Goal: Task Accomplishment & Management: Manage account settings

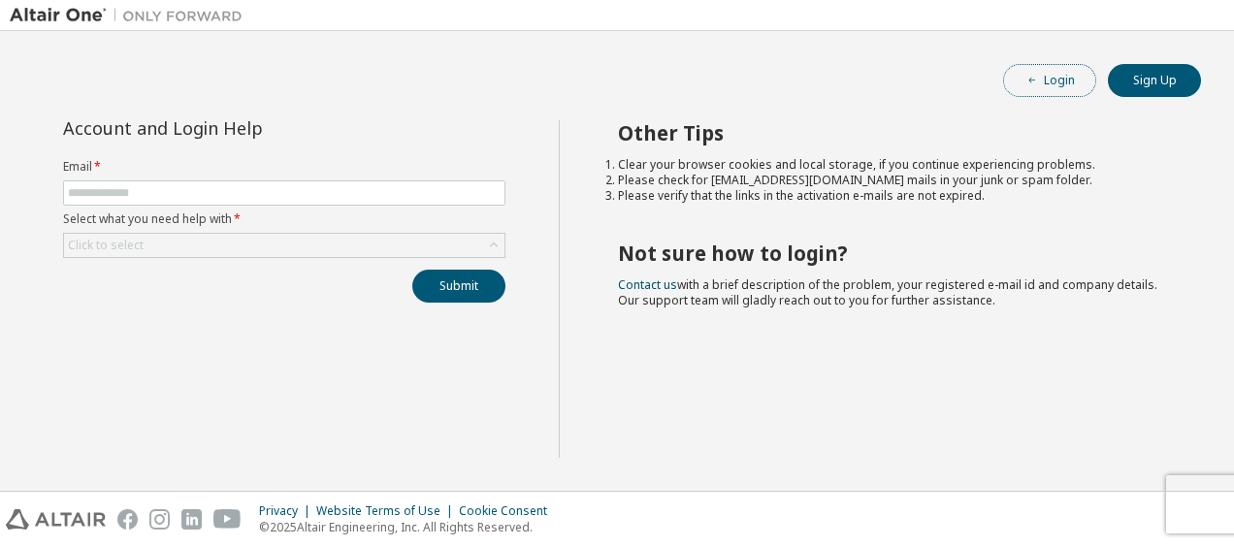
click at [1045, 80] on button "Login" at bounding box center [1049, 80] width 93 height 33
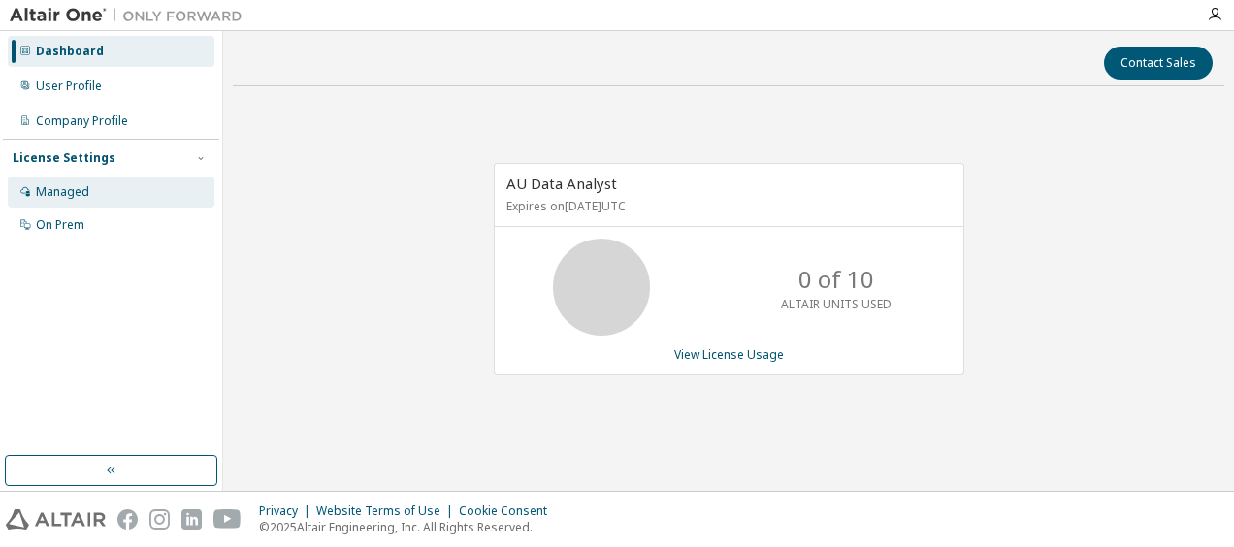
click at [64, 185] on div "Managed" at bounding box center [62, 192] width 53 height 16
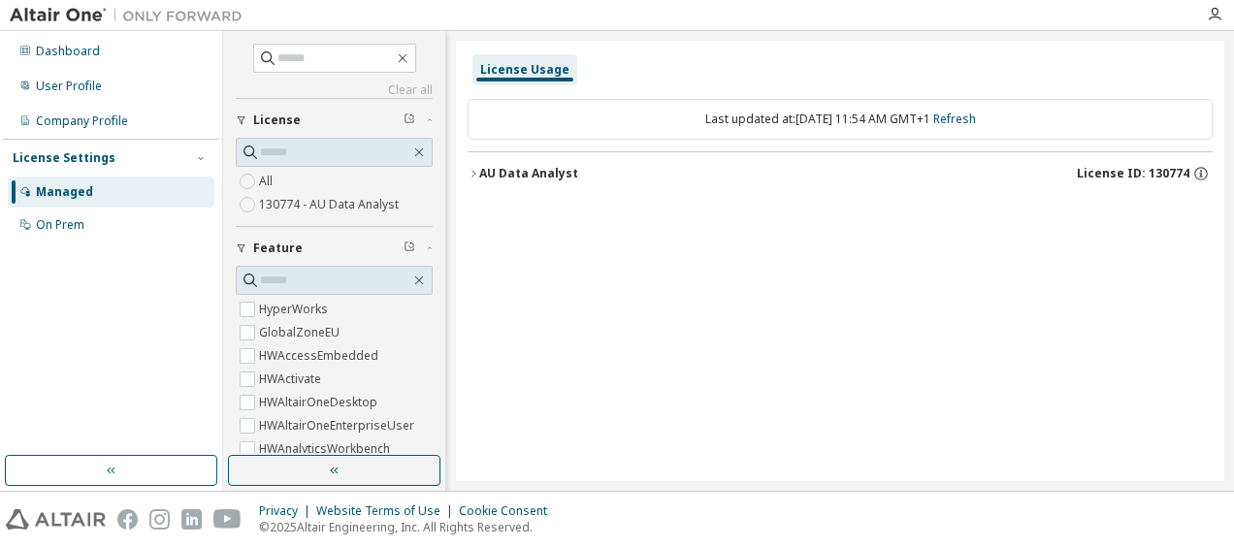
click at [481, 174] on div "AU Data Analyst" at bounding box center [528, 174] width 99 height 16
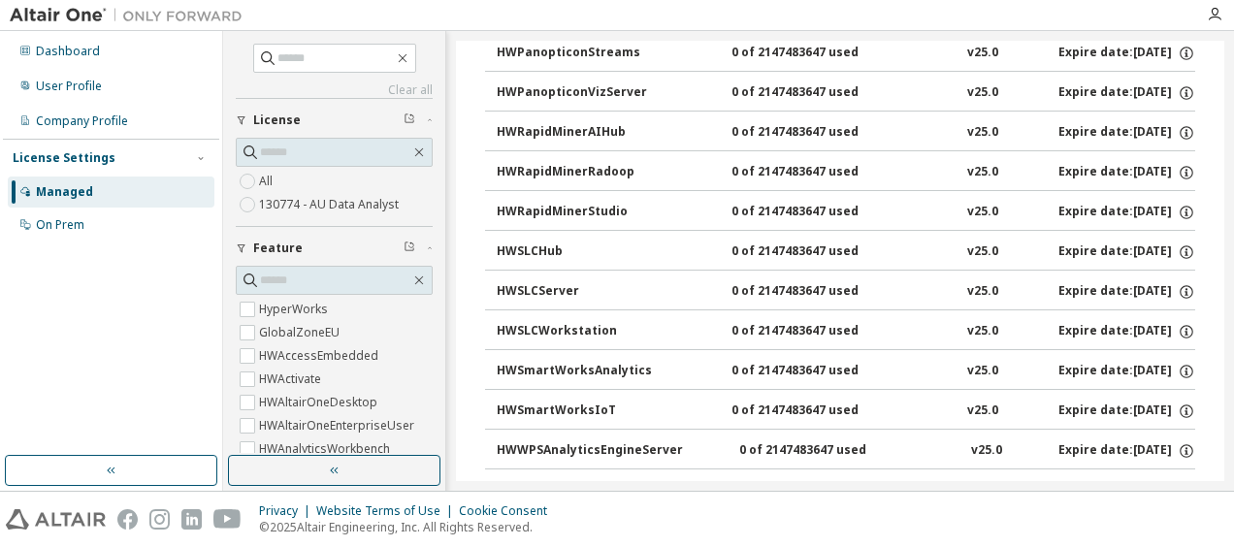
scroll to position [1479, 0]
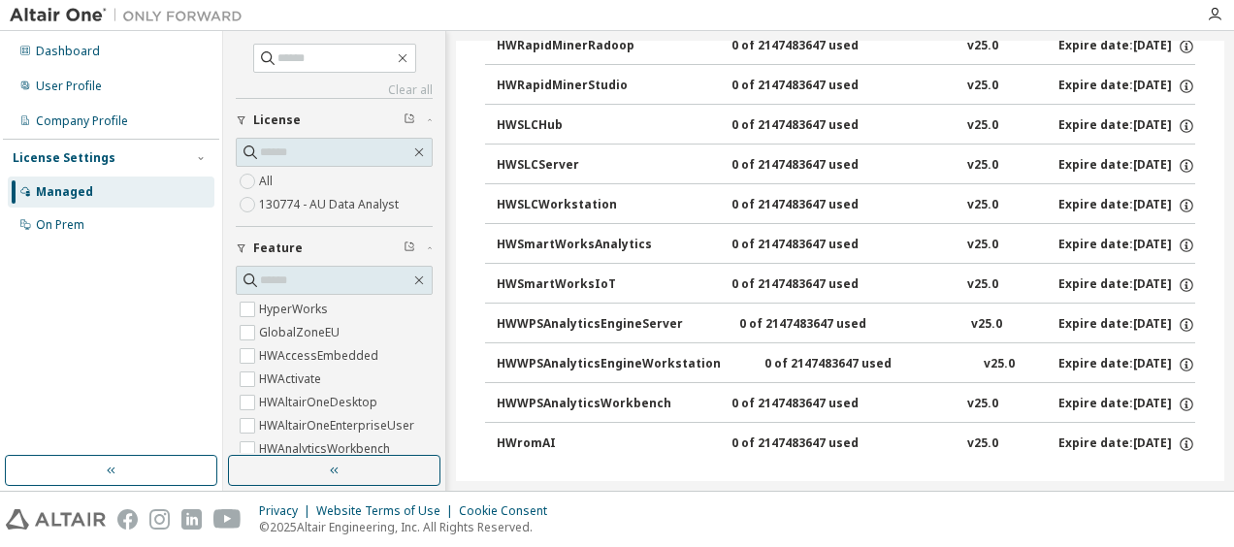
click at [71, 312] on div "Dashboard User Profile Company Profile License Settings Managed On Prem" at bounding box center [111, 243] width 216 height 419
click at [66, 227] on div "On Prem" at bounding box center [60, 225] width 48 height 16
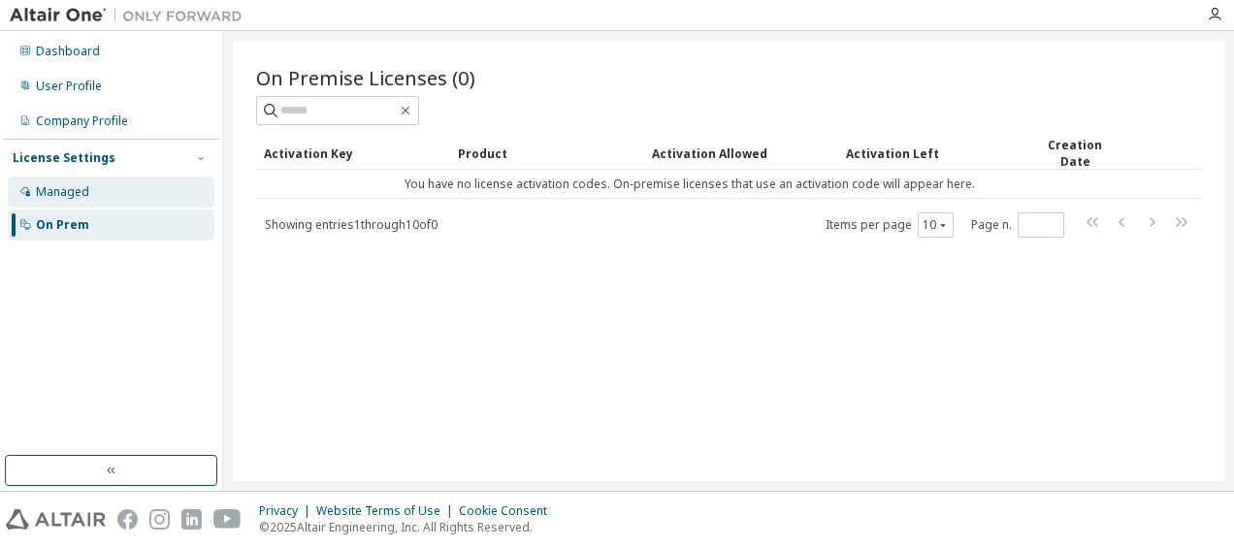
click at [64, 184] on div "Managed" at bounding box center [62, 192] width 53 height 16
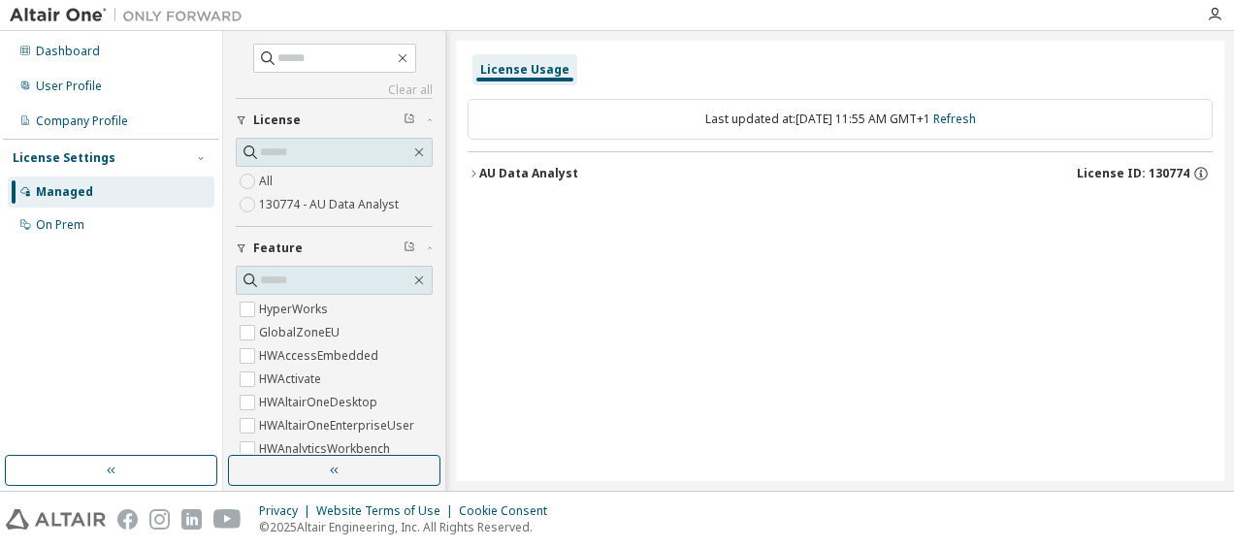
click at [559, 173] on div "AU Data Analyst" at bounding box center [528, 174] width 99 height 16
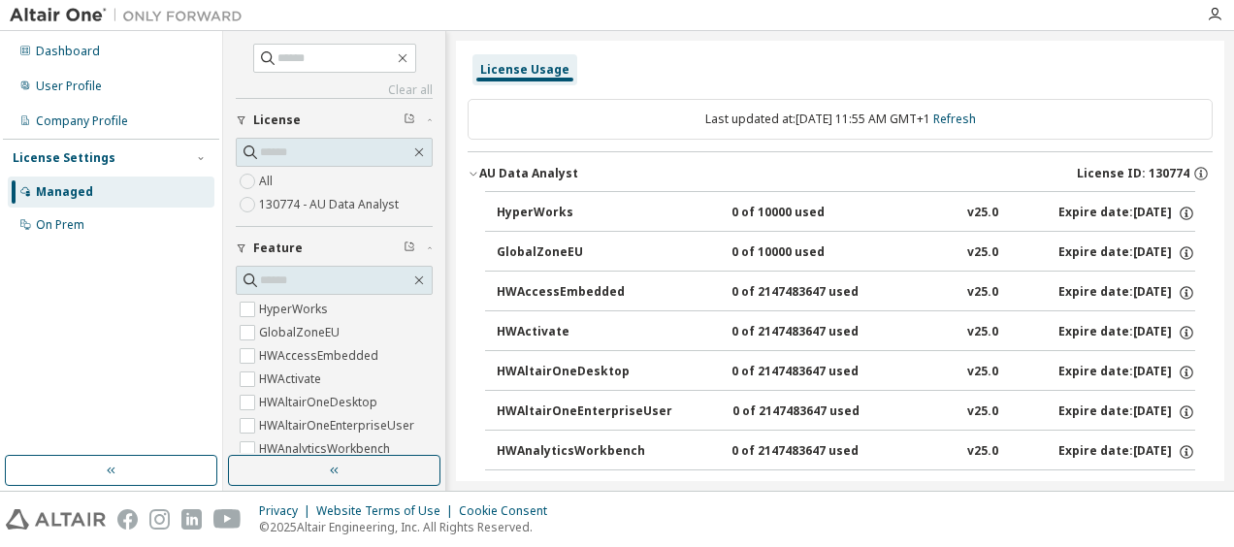
click at [473, 171] on icon "button" at bounding box center [473, 174] width 12 height 12
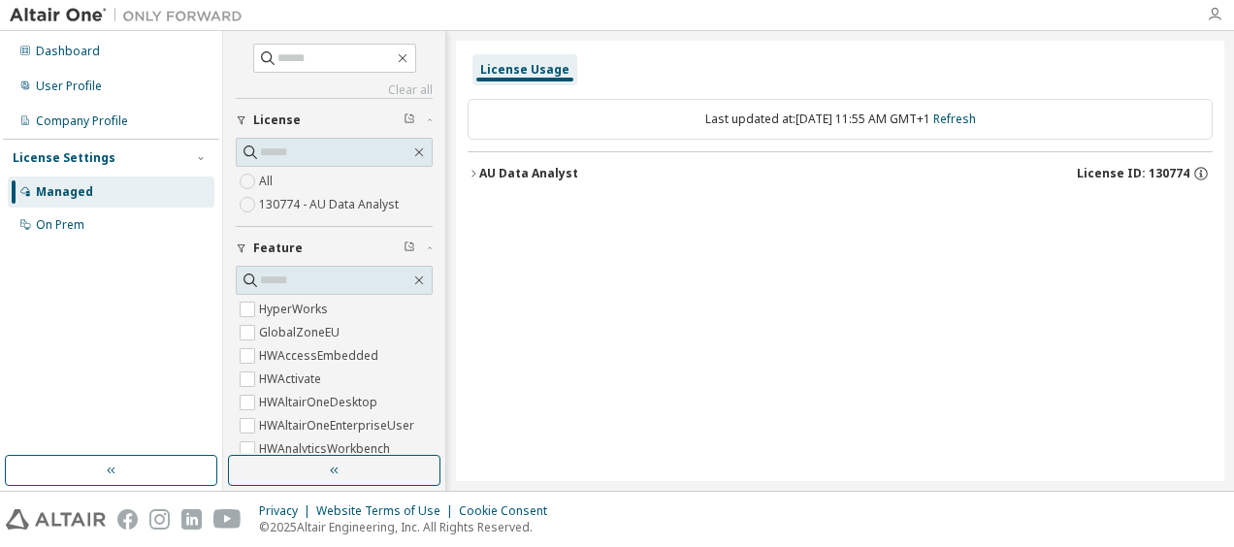
click at [1212, 7] on icon "button" at bounding box center [1215, 15] width 16 height 16
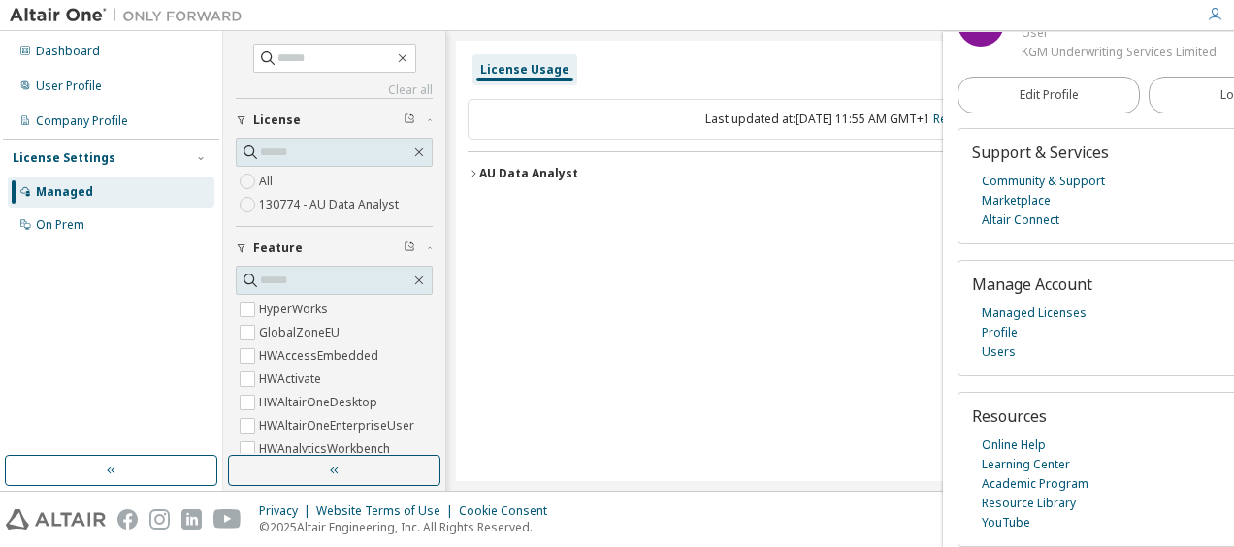
scroll to position [123, 0]
click at [687, 324] on div "License Usage Last updated at: Mon 2025-09-29 11:55 AM GMT+1 Refresh AU Data An…" at bounding box center [840, 261] width 768 height 440
click at [1016, 309] on link "Managed Licenses" at bounding box center [1033, 313] width 105 height 19
click at [761, 303] on div "License Usage Last updated at: Mon 2025-09-29 11:55 AM GMT+1 Refresh AU Data An…" at bounding box center [840, 261] width 768 height 440
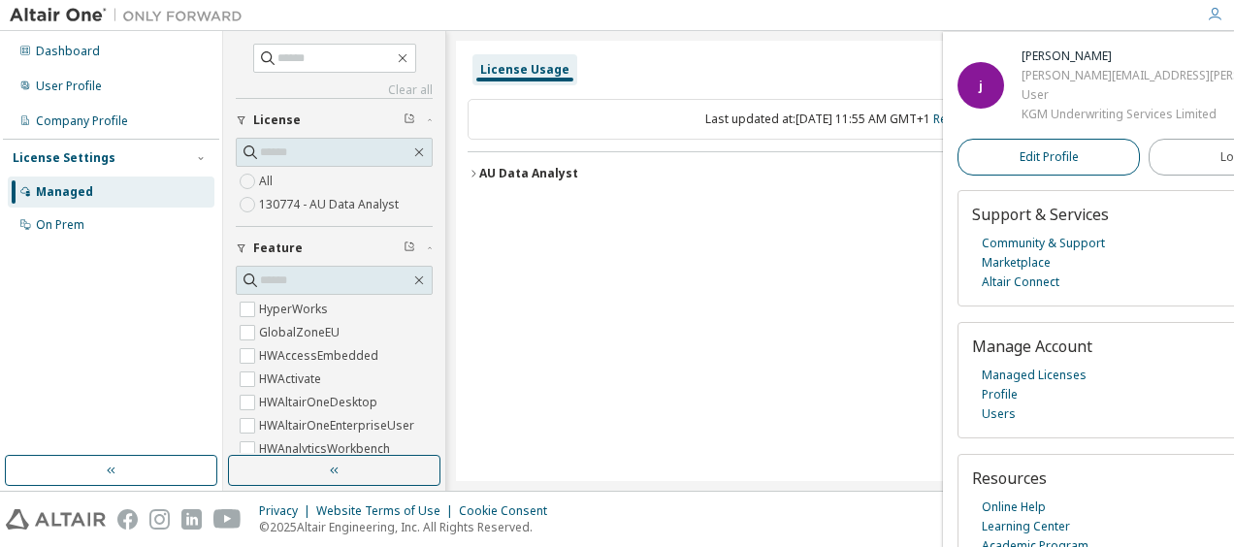
click at [1019, 165] on span "Edit Profile" at bounding box center [1048, 157] width 59 height 16
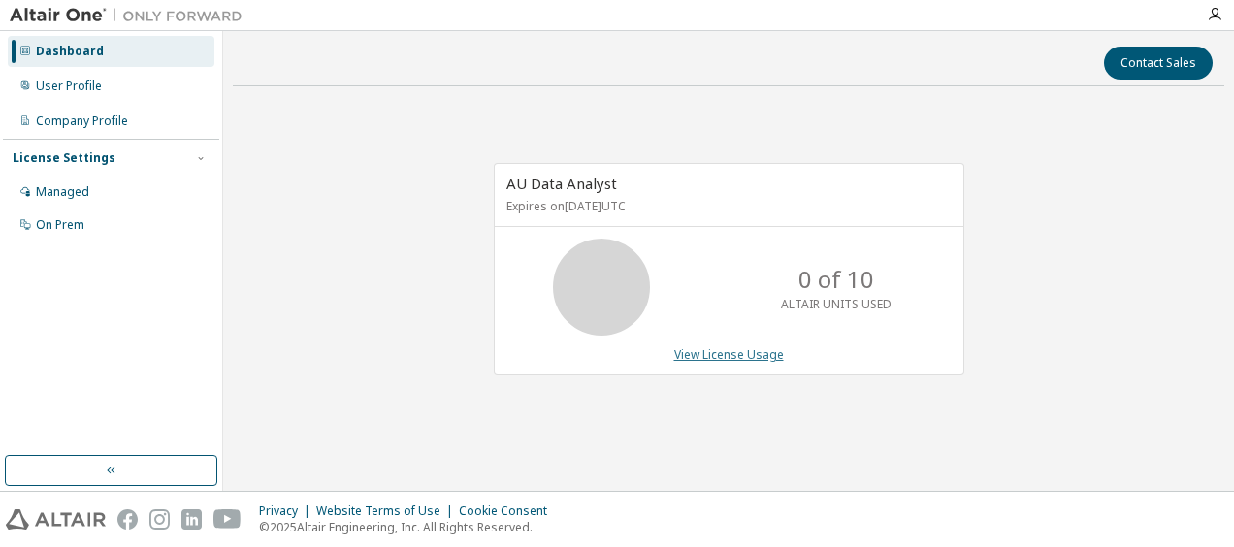
click at [736, 355] on link "View License Usage" at bounding box center [729, 354] width 110 height 16
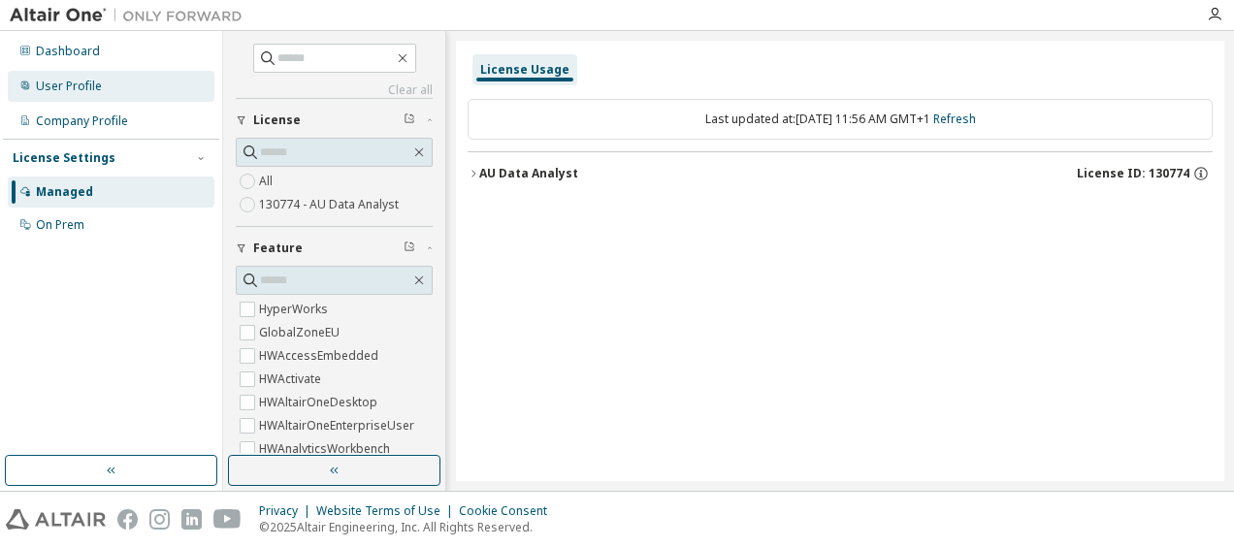
click at [58, 81] on div "User Profile" at bounding box center [69, 87] width 66 height 16
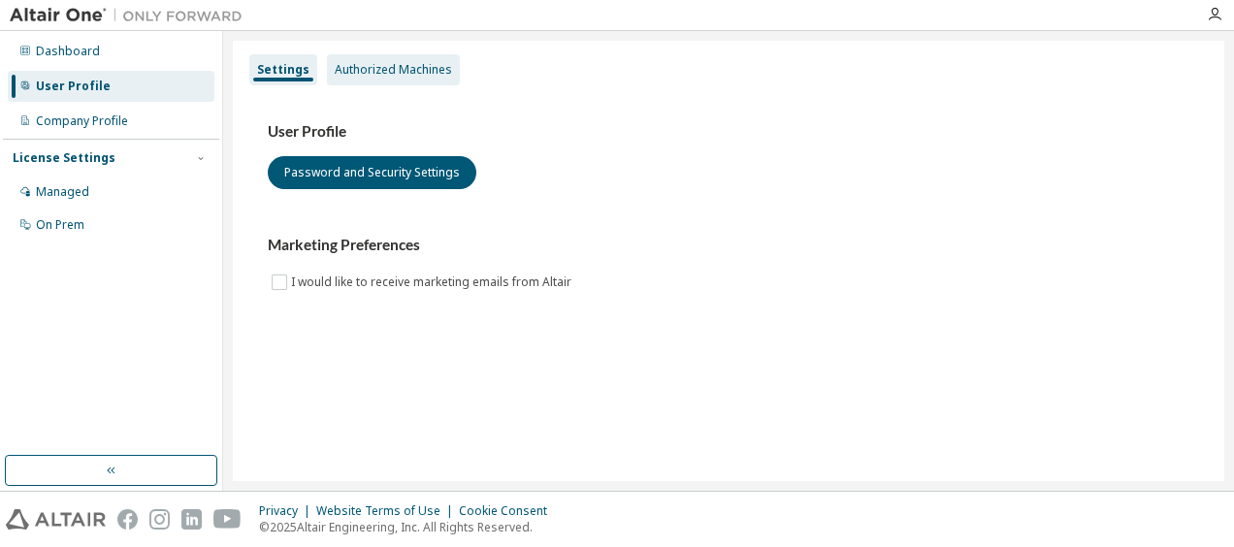
click at [346, 66] on div "Authorized Machines" at bounding box center [393, 70] width 117 height 16
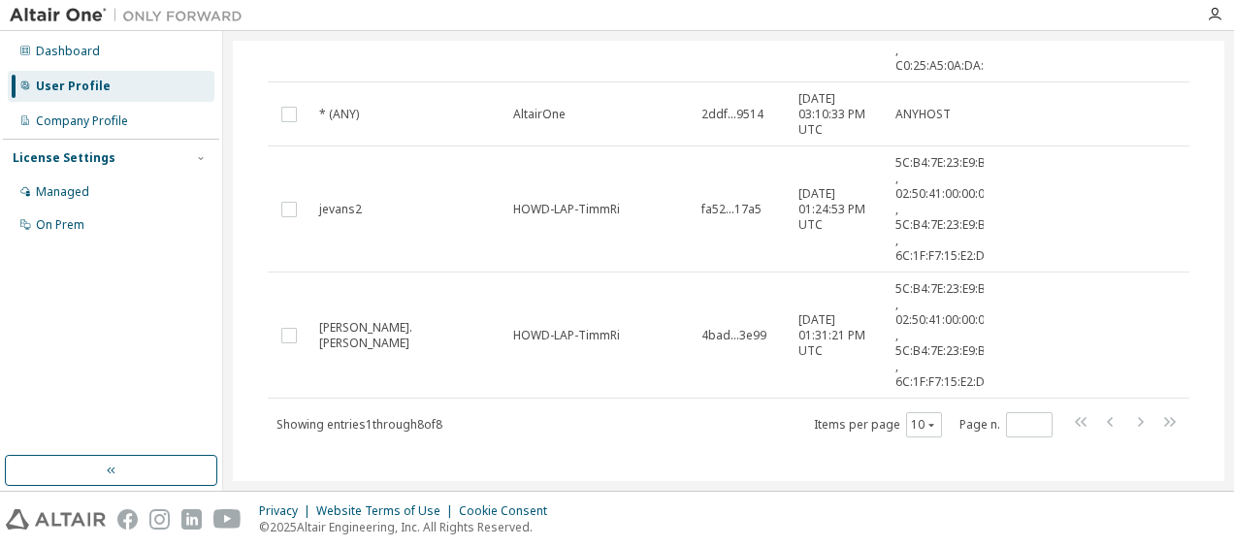
scroll to position [669, 0]
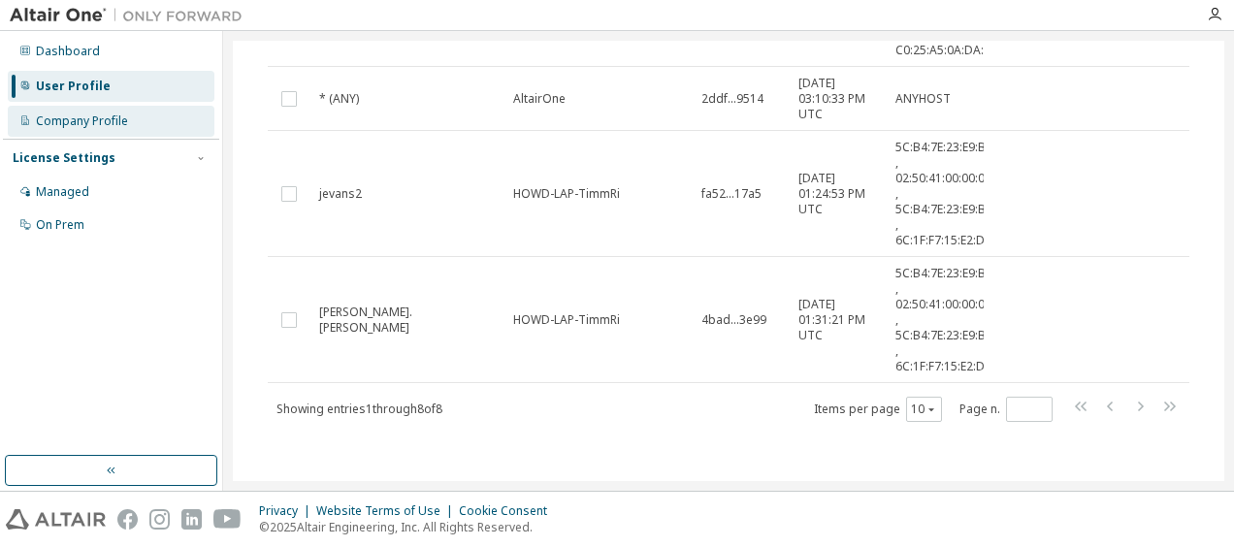
click at [94, 119] on div "Company Profile" at bounding box center [82, 121] width 92 height 16
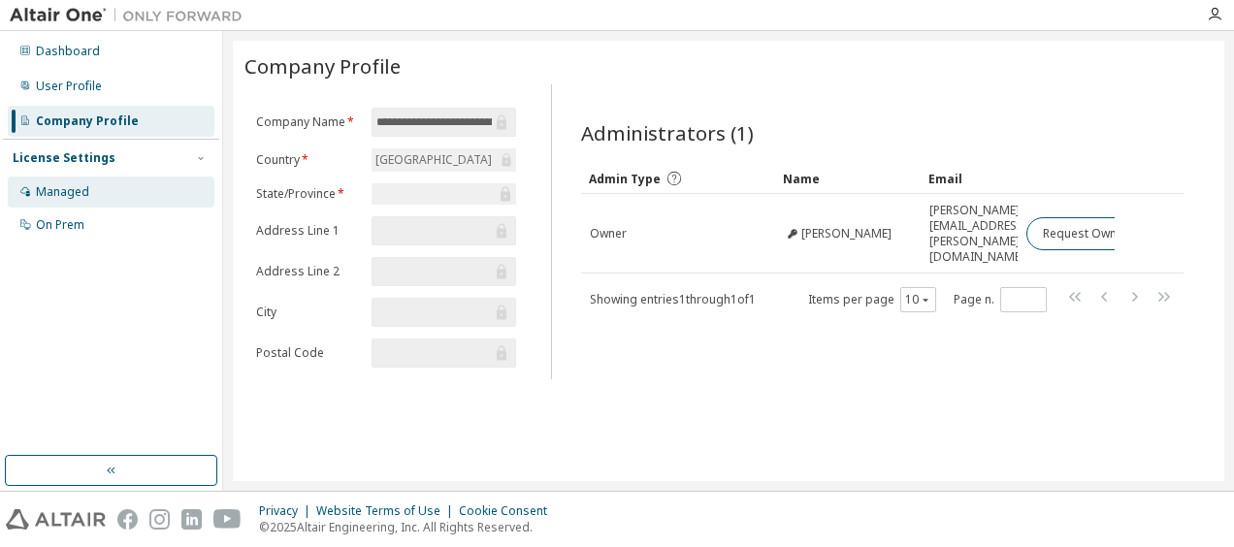
click at [69, 194] on div "Managed" at bounding box center [62, 192] width 53 height 16
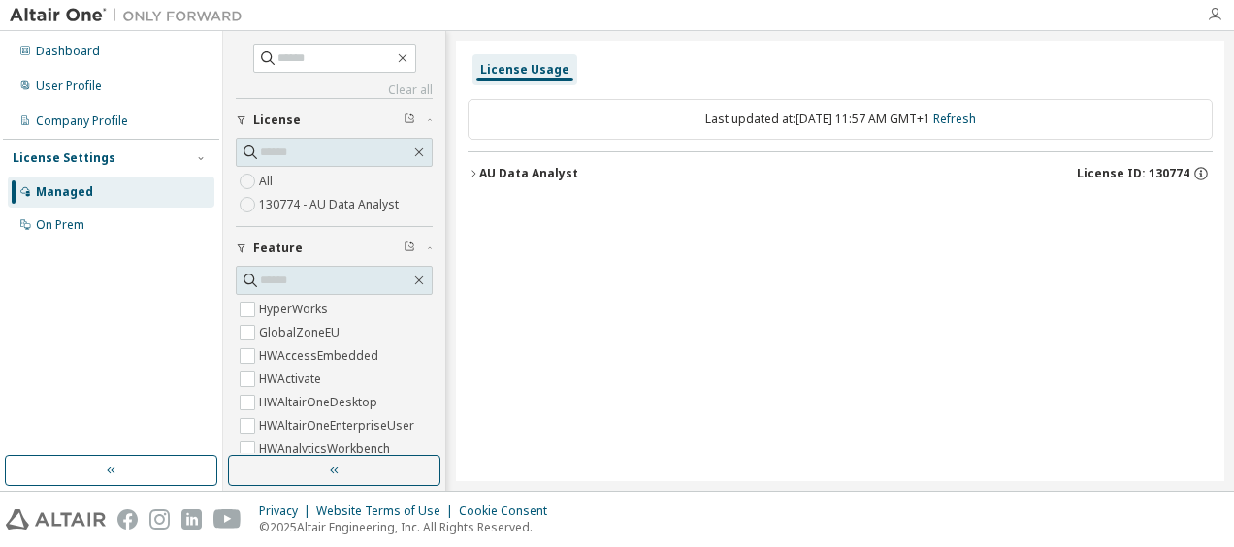
click at [1220, 12] on icon "button" at bounding box center [1215, 15] width 16 height 16
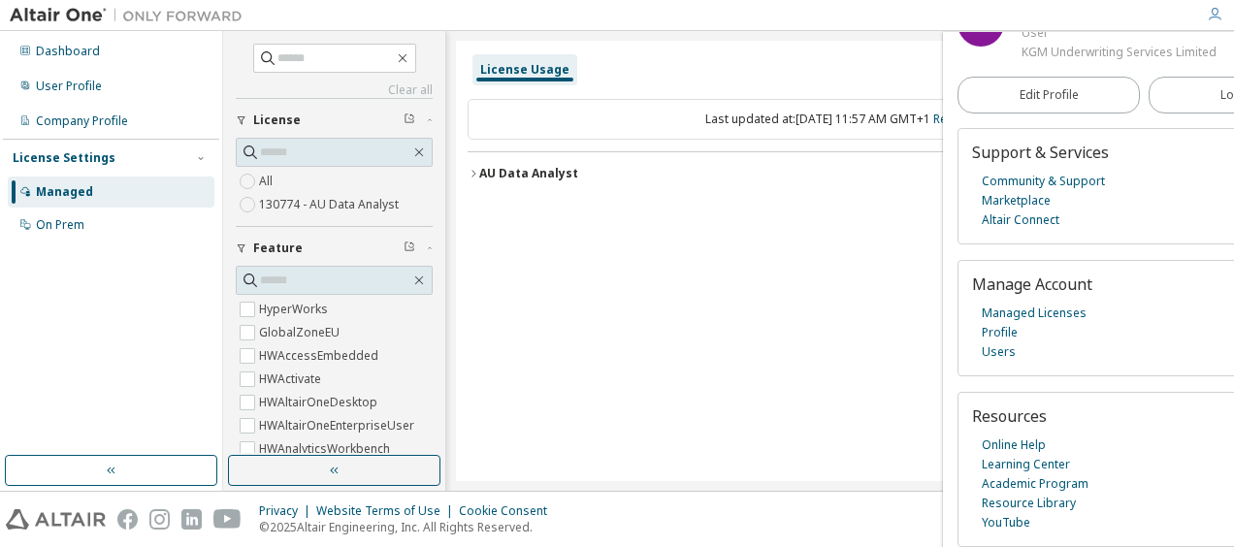
scroll to position [123, 0]
click at [580, 407] on div "License Usage Last updated at: Mon 2025-09-29 11:57 AM GMT+1 Refresh AU Data An…" at bounding box center [840, 261] width 768 height 440
click at [304, 481] on button "button" at bounding box center [334, 470] width 212 height 31
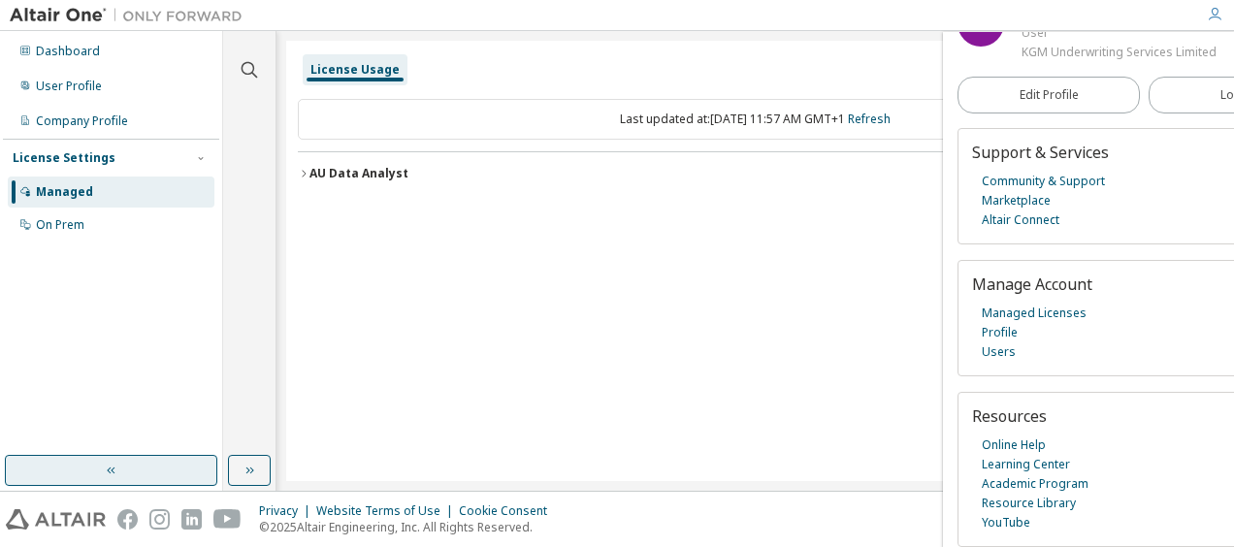
click at [145, 474] on button "button" at bounding box center [111, 470] width 212 height 31
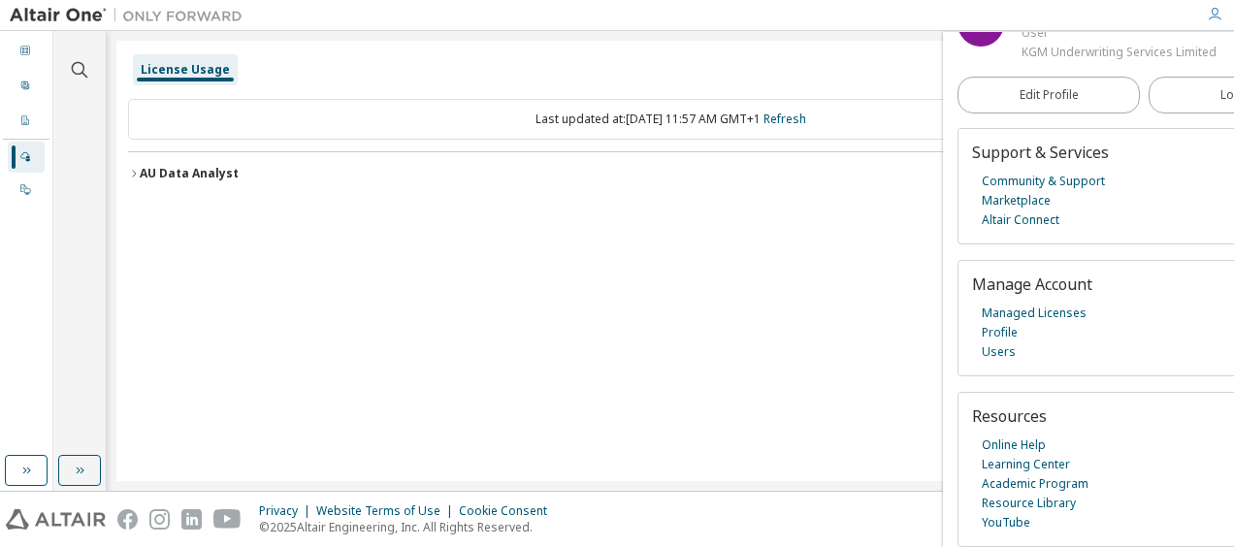
click at [175, 172] on div "AU Data Analyst" at bounding box center [189, 174] width 99 height 16
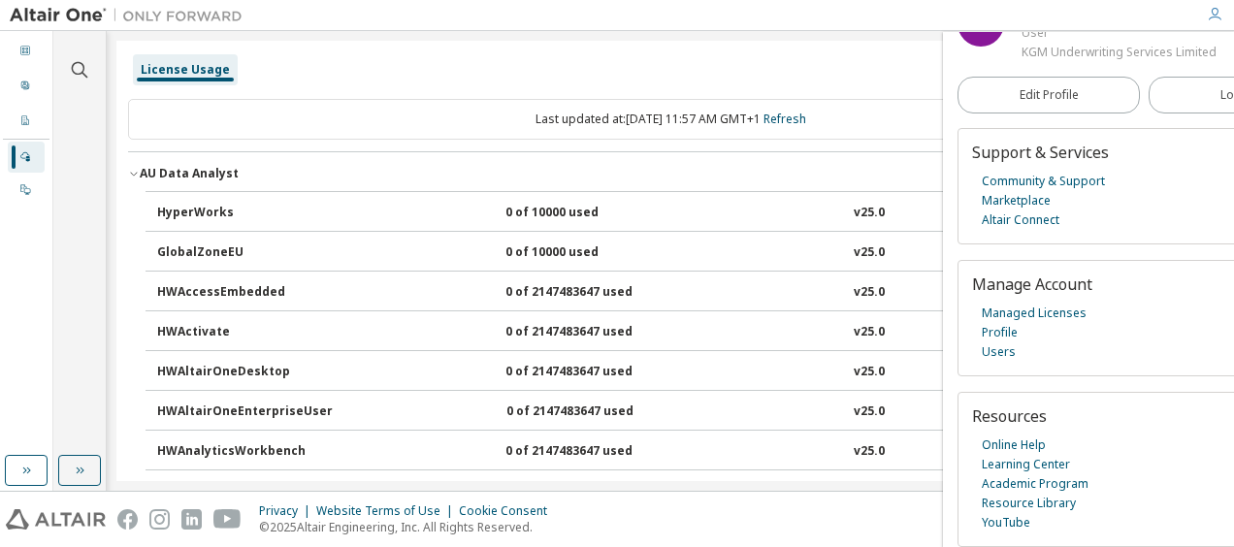
drag, startPoint x: 203, startPoint y: 173, endPoint x: 169, endPoint y: 173, distance: 33.9
click at [169, 173] on div "AU Data Analyst" at bounding box center [189, 174] width 99 height 16
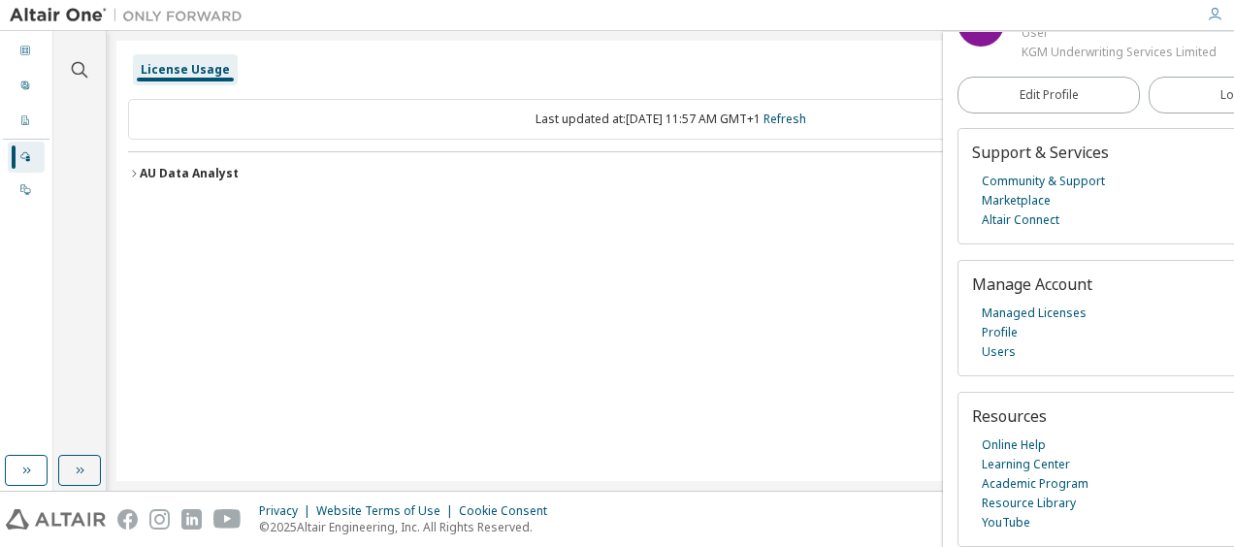
click at [1224, 16] on div at bounding box center [1214, 15] width 39 height 16
click at [1217, 16] on icon "button" at bounding box center [1215, 15] width 16 height 16
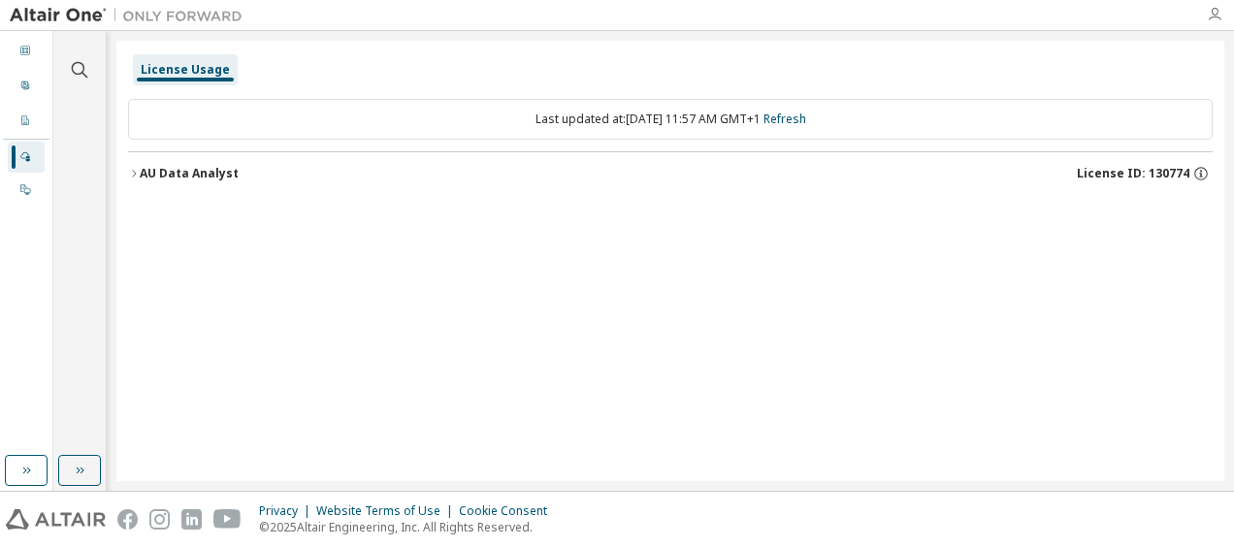
click at [1217, 16] on icon "button" at bounding box center [1215, 15] width 16 height 16
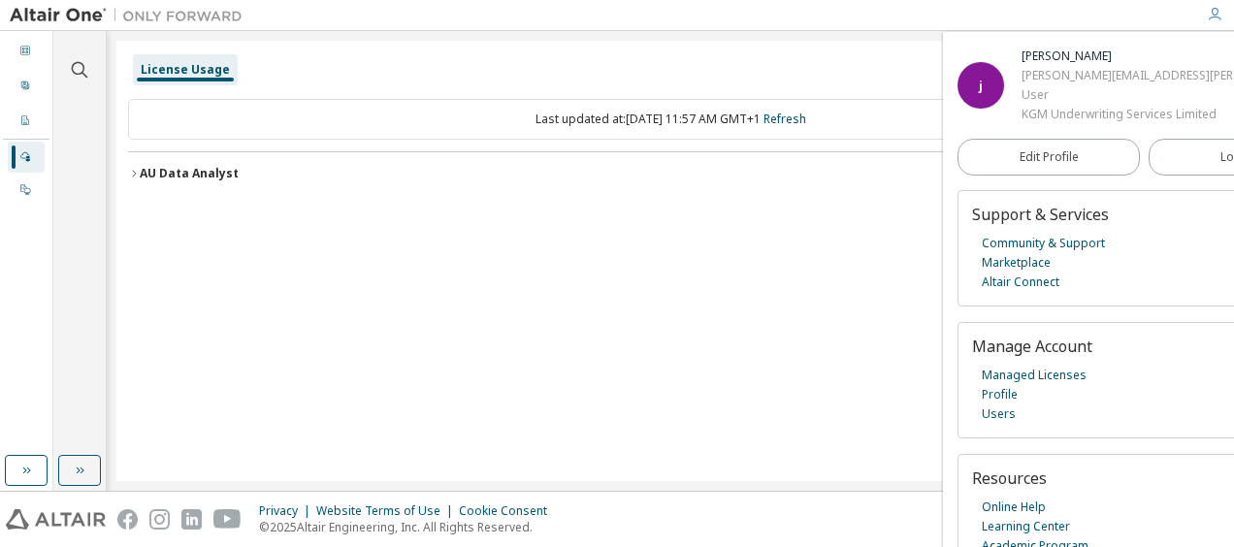
click at [165, 12] on img at bounding box center [131, 15] width 242 height 19
click at [22, 45] on icon at bounding box center [25, 51] width 12 height 12
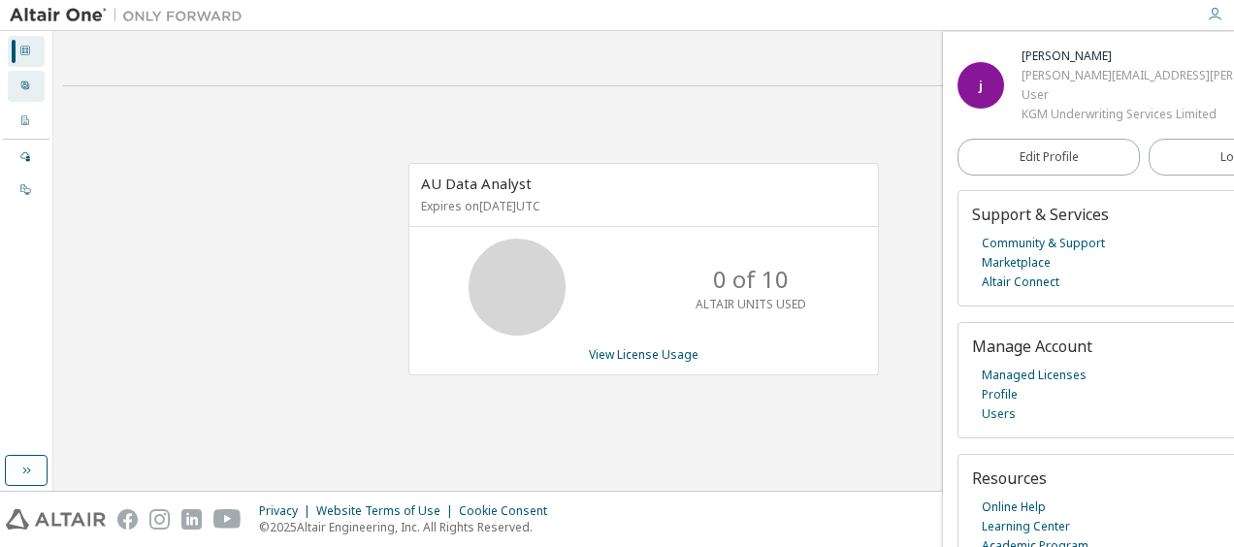
click at [22, 85] on icon at bounding box center [25, 85] width 8 height 8
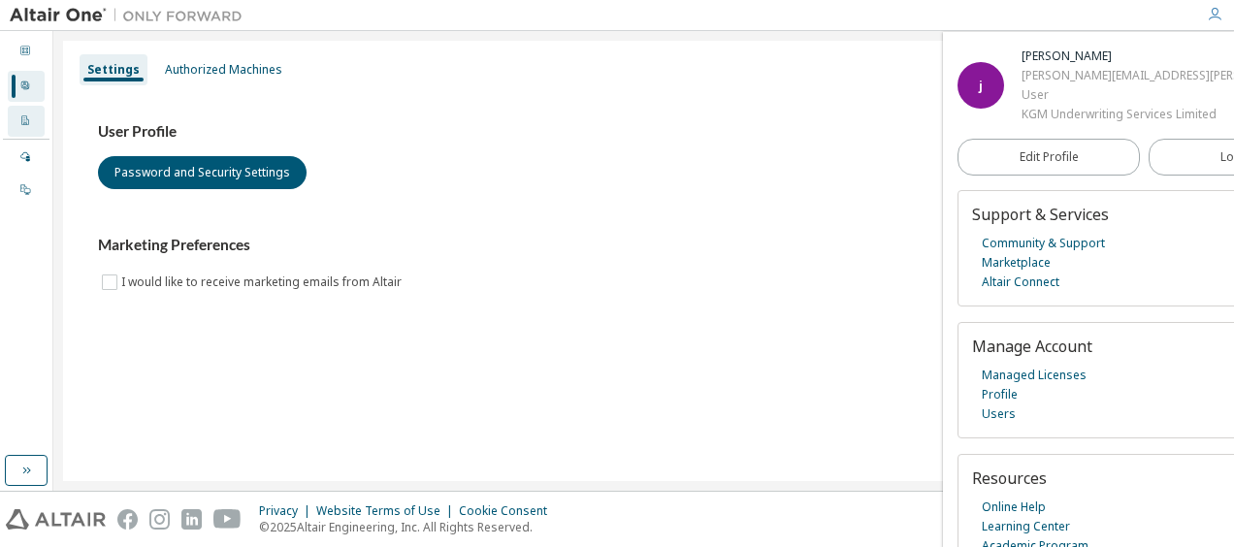
click at [20, 118] on icon at bounding box center [25, 120] width 12 height 12
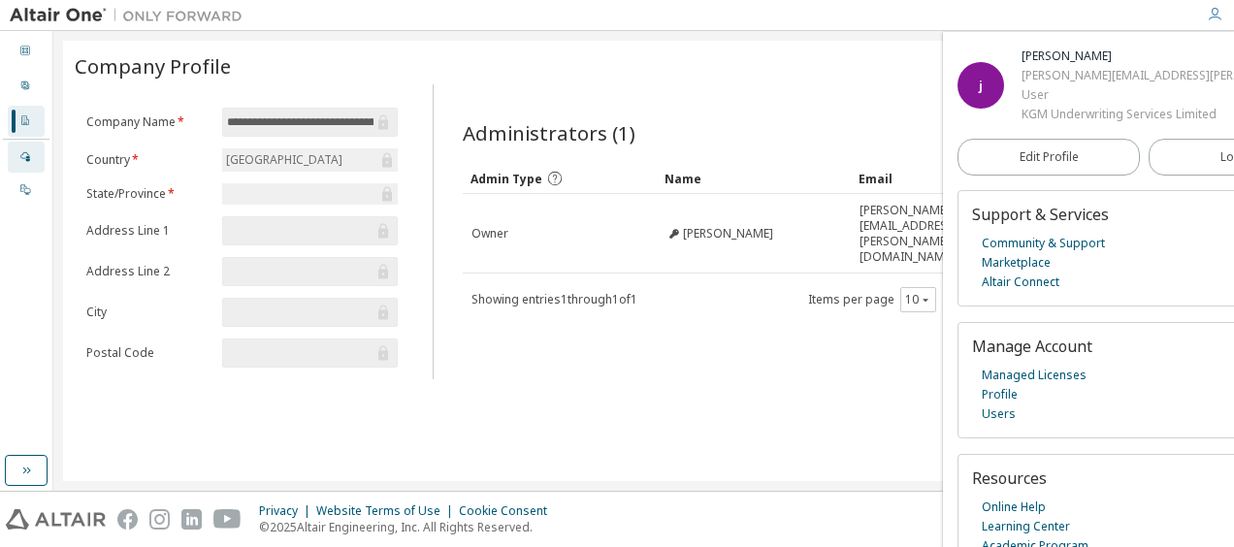
click at [24, 156] on icon at bounding box center [25, 156] width 12 height 12
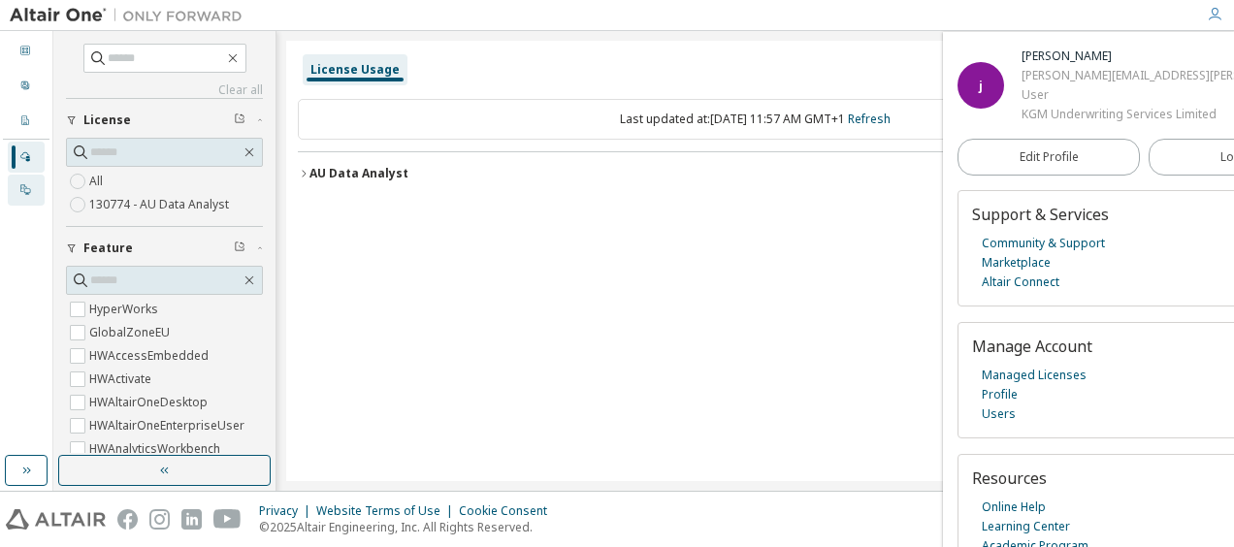
click at [27, 189] on icon at bounding box center [25, 189] width 12 height 12
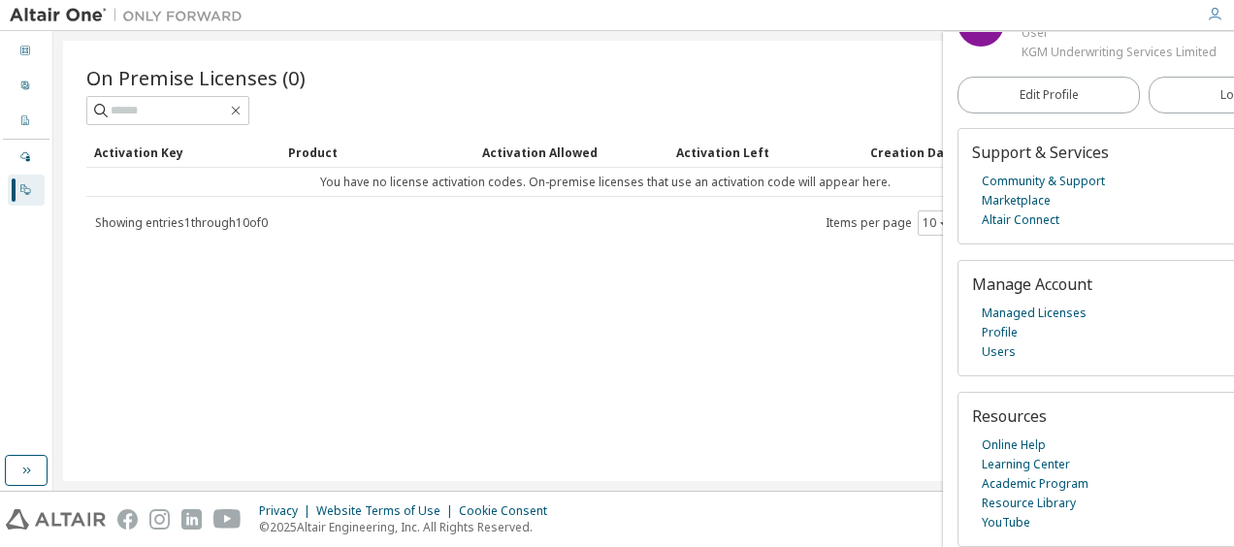
scroll to position [123, 0]
click at [1009, 310] on link "Managed Licenses" at bounding box center [1033, 313] width 105 height 19
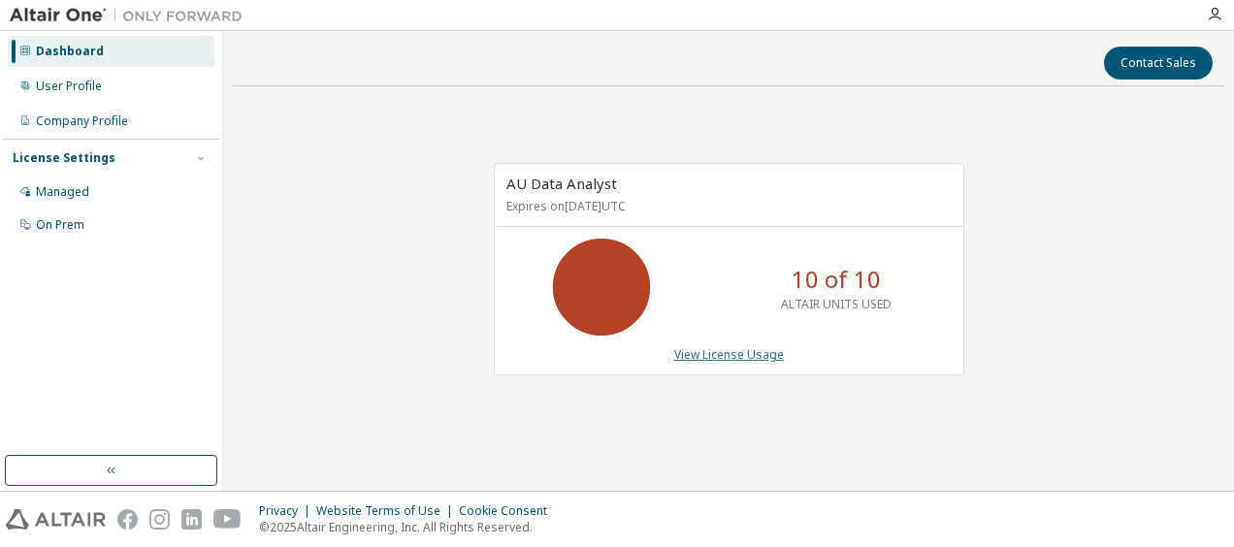
click at [725, 353] on link "View License Usage" at bounding box center [729, 354] width 110 height 16
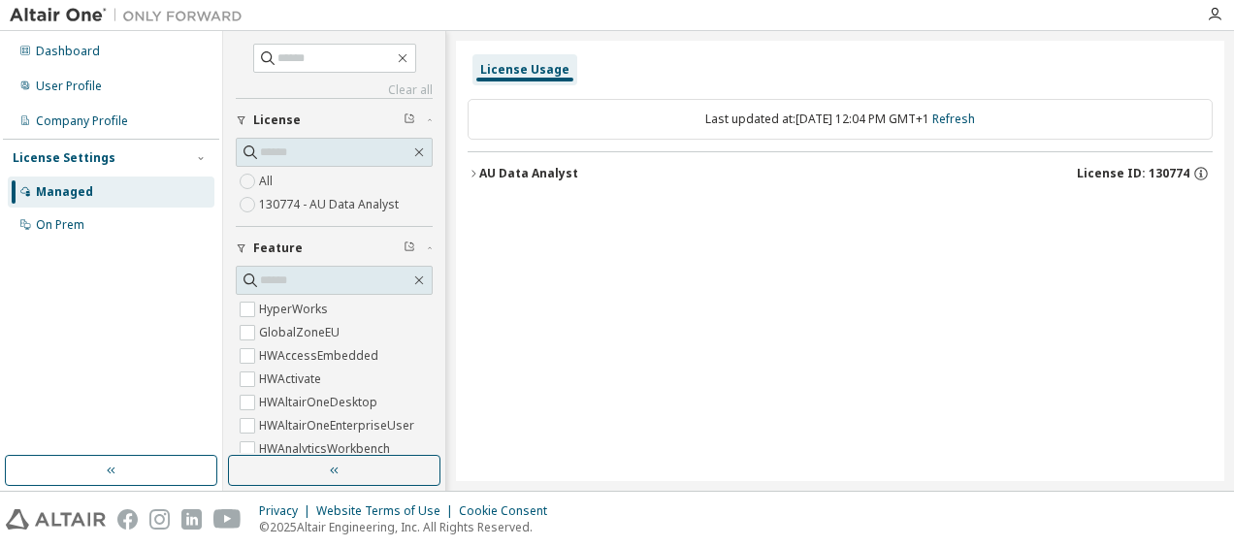
click at [519, 168] on div "AU Data Analyst" at bounding box center [528, 174] width 99 height 16
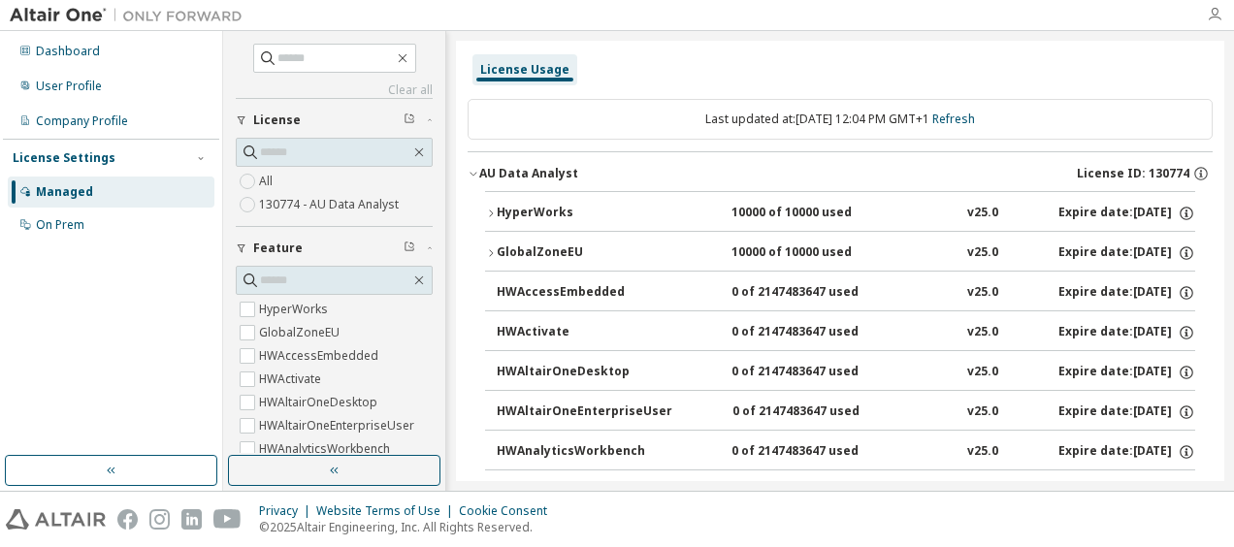
click at [1216, 12] on icon "button" at bounding box center [1215, 15] width 16 height 16
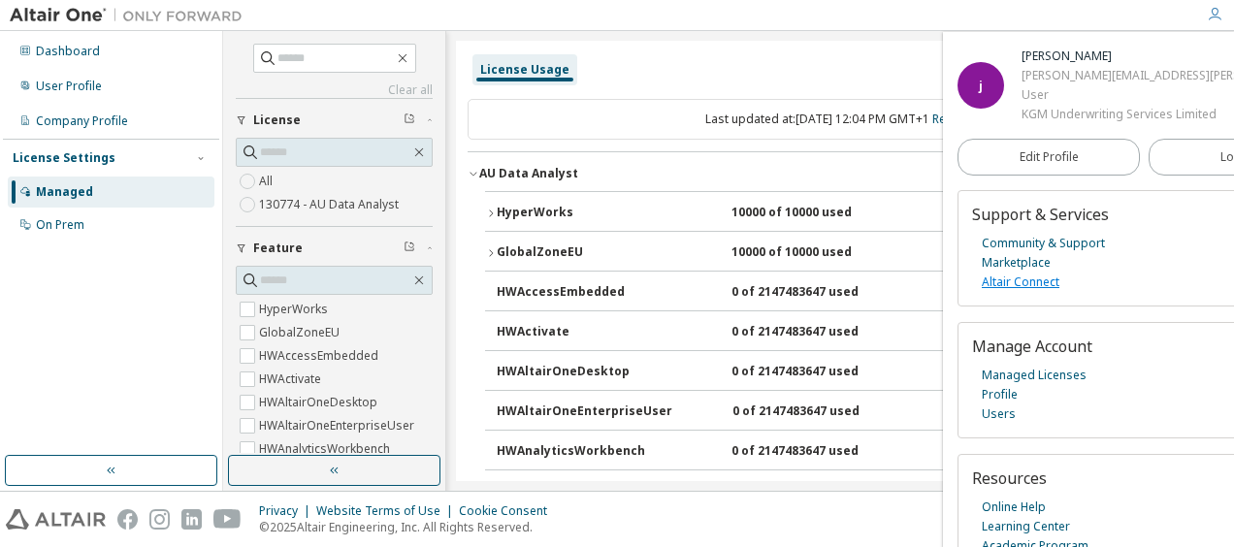
click at [1024, 292] on link "Altair Connect" at bounding box center [1020, 282] width 78 height 19
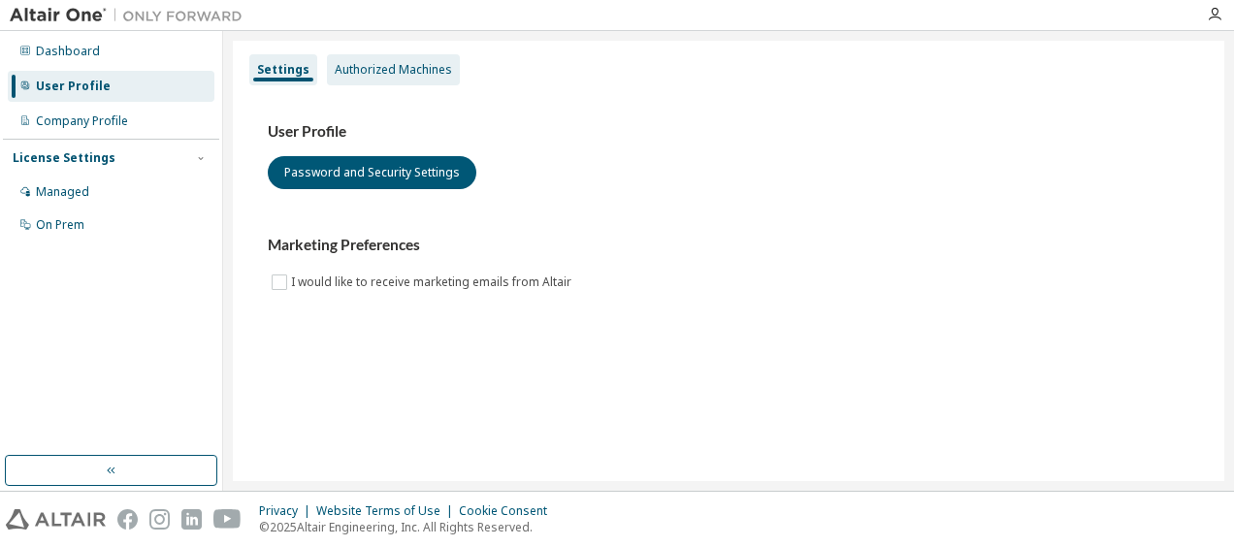
click at [405, 64] on div "Authorized Machines" at bounding box center [393, 70] width 117 height 16
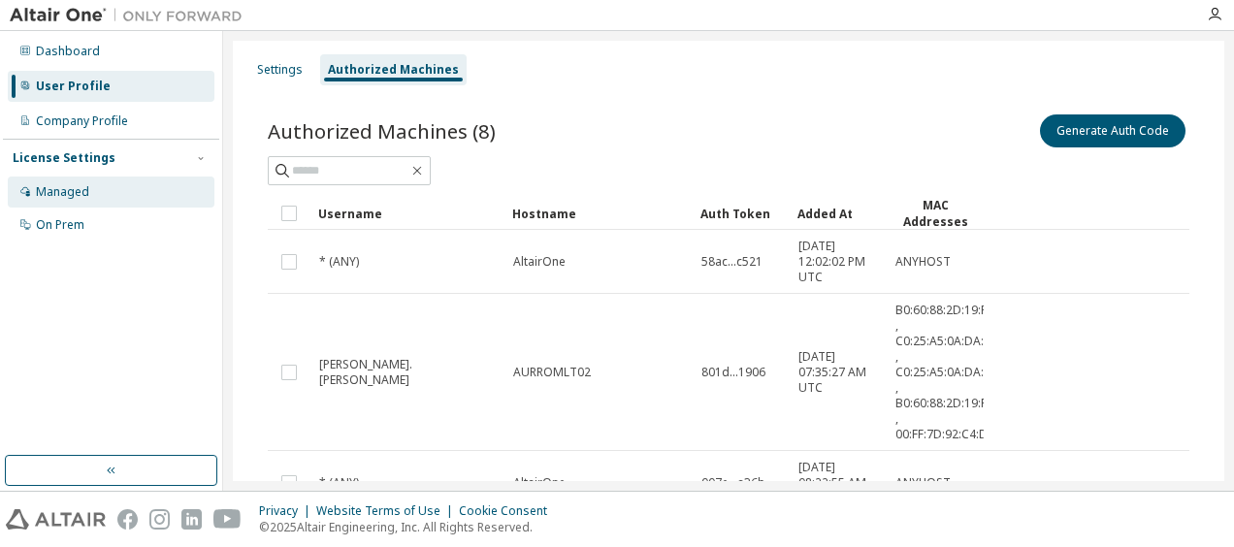
click at [85, 190] on div "Managed" at bounding box center [62, 192] width 53 height 16
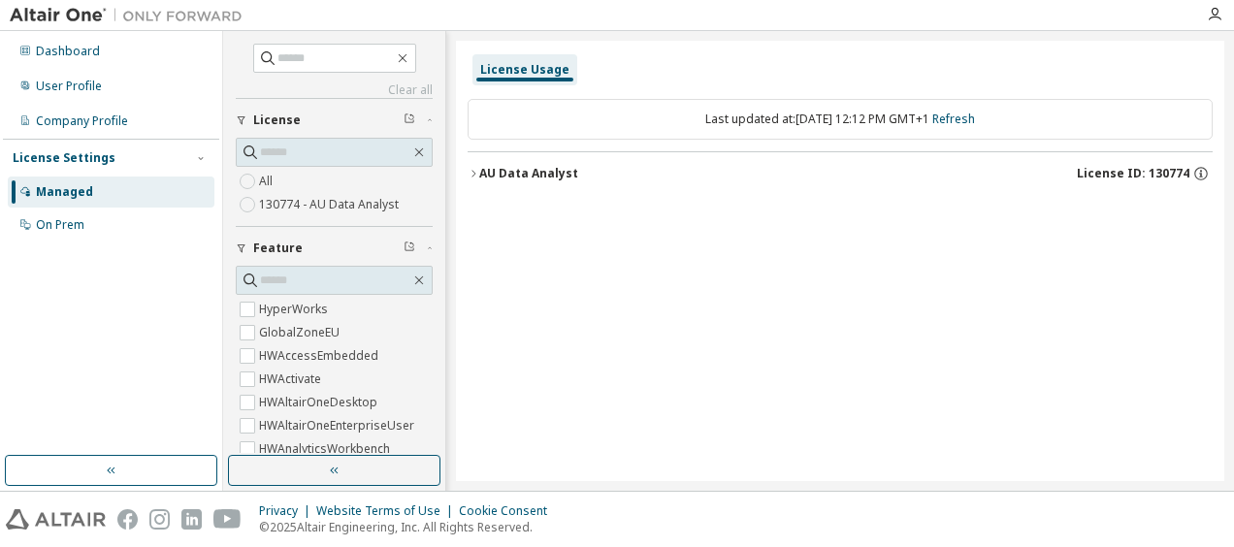
click at [545, 169] on div "AU Data Analyst" at bounding box center [528, 174] width 99 height 16
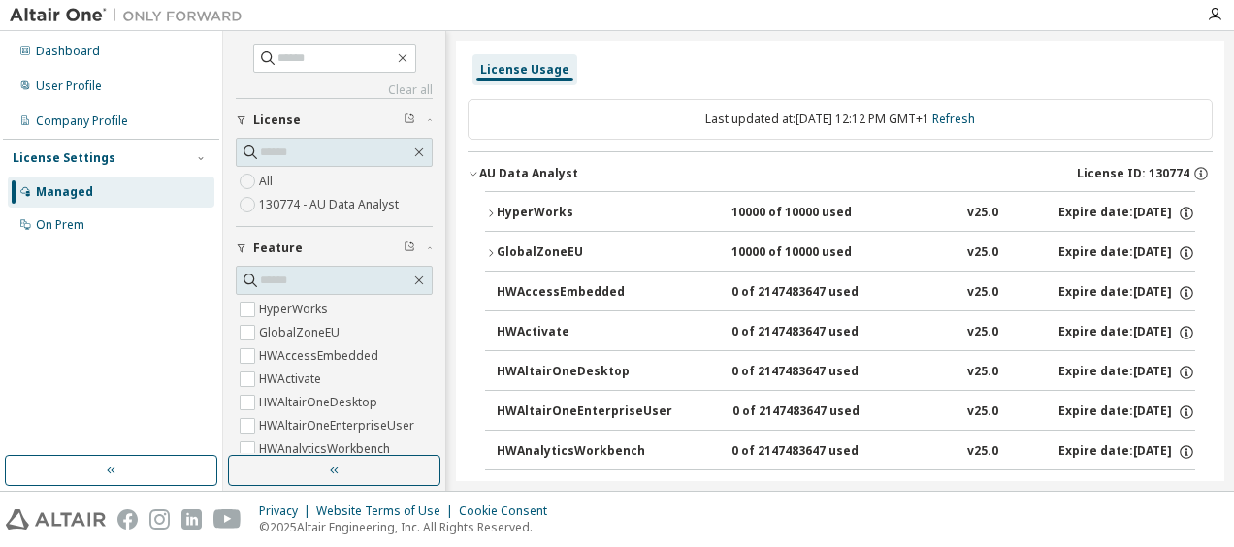
click at [513, 171] on div "AU Data Analyst" at bounding box center [528, 174] width 99 height 16
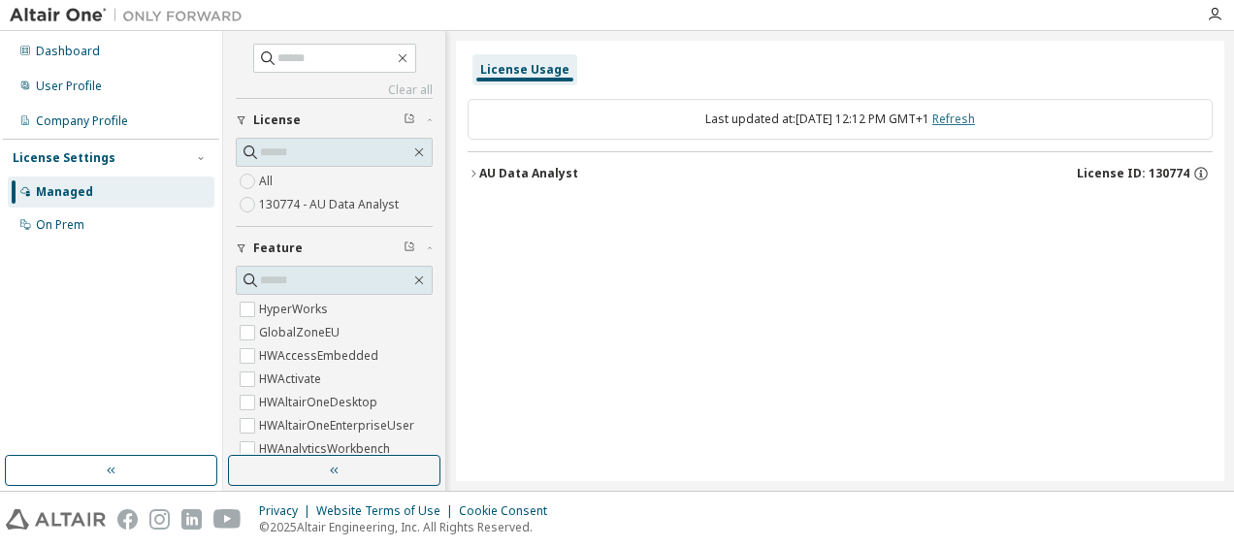
click at [975, 115] on link "Refresh" at bounding box center [953, 119] width 43 height 16
click at [76, 218] on div "On Prem" at bounding box center [60, 225] width 48 height 16
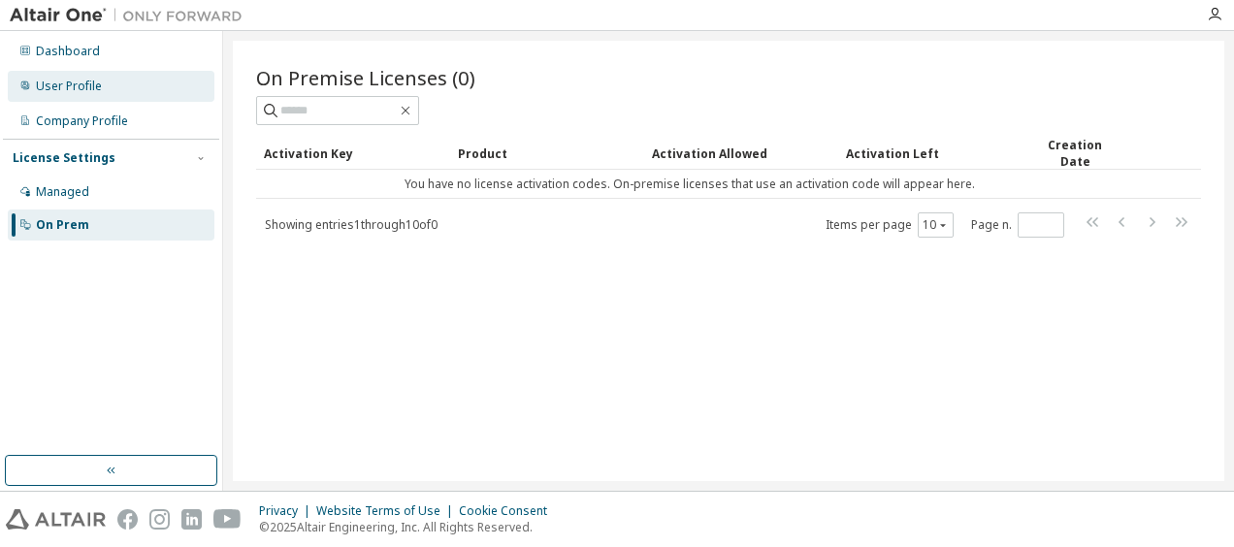
click at [83, 88] on div "User Profile" at bounding box center [69, 87] width 66 height 16
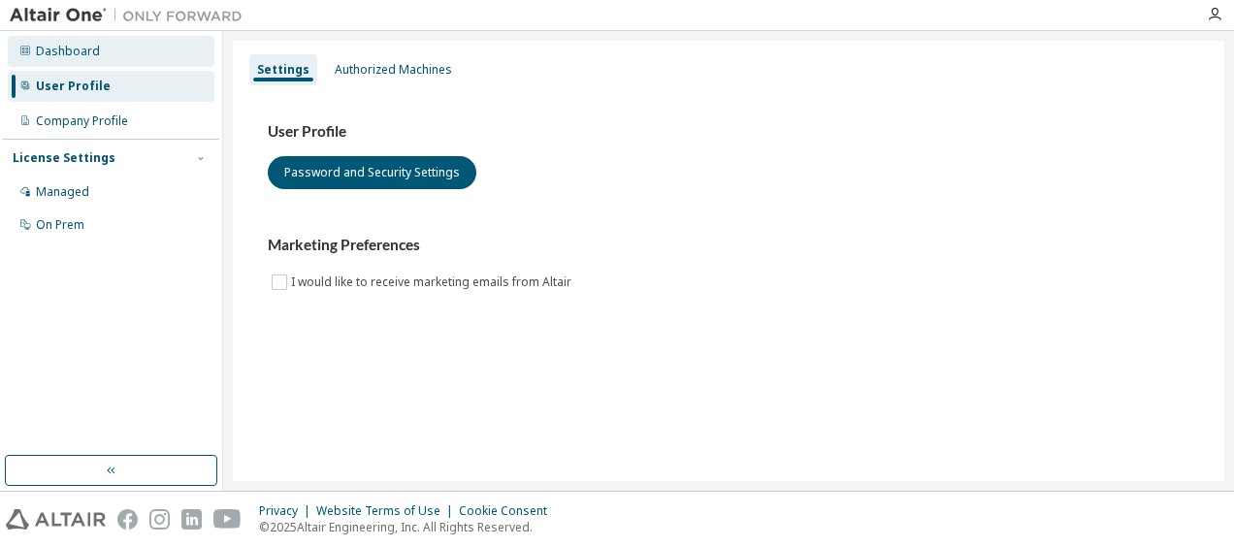
click at [80, 52] on div "Dashboard" at bounding box center [68, 52] width 64 height 16
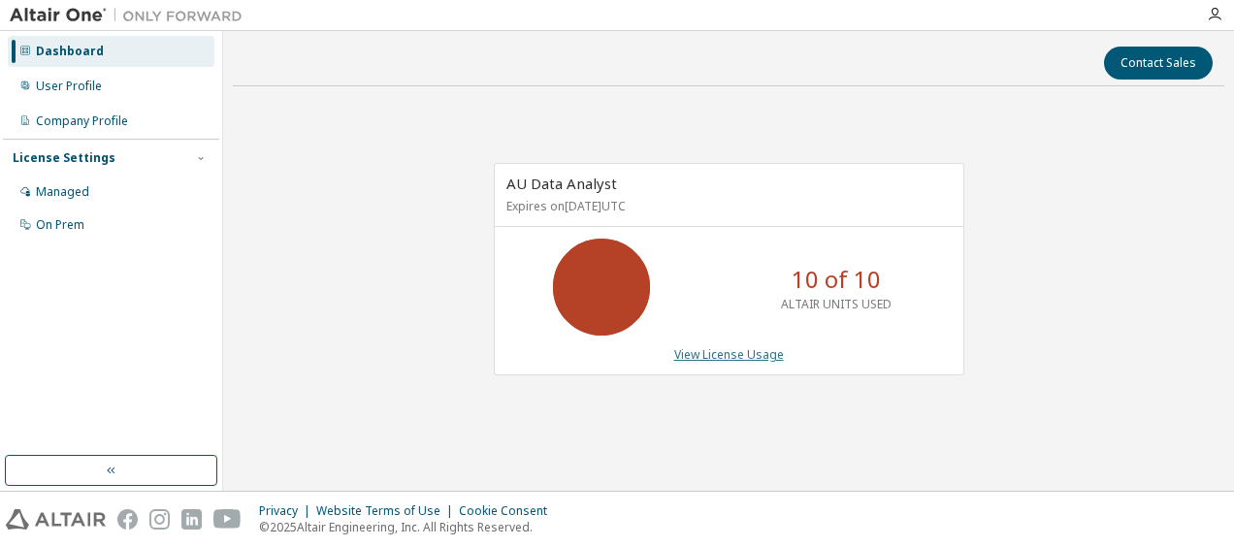
click at [745, 349] on link "View License Usage" at bounding box center [729, 354] width 110 height 16
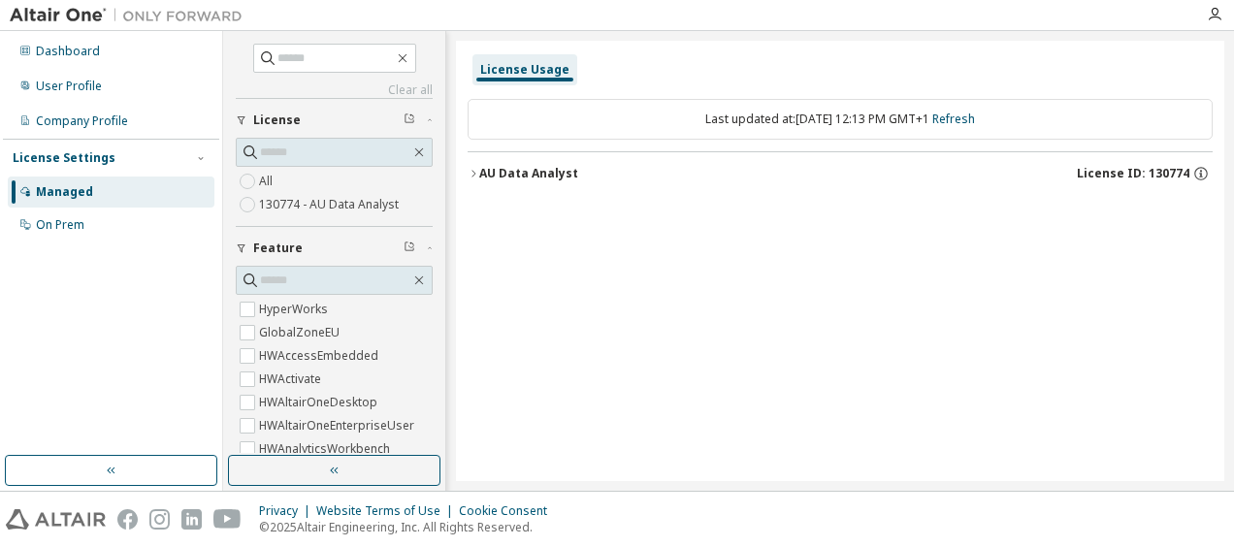
click at [532, 171] on div "AU Data Analyst" at bounding box center [528, 174] width 99 height 16
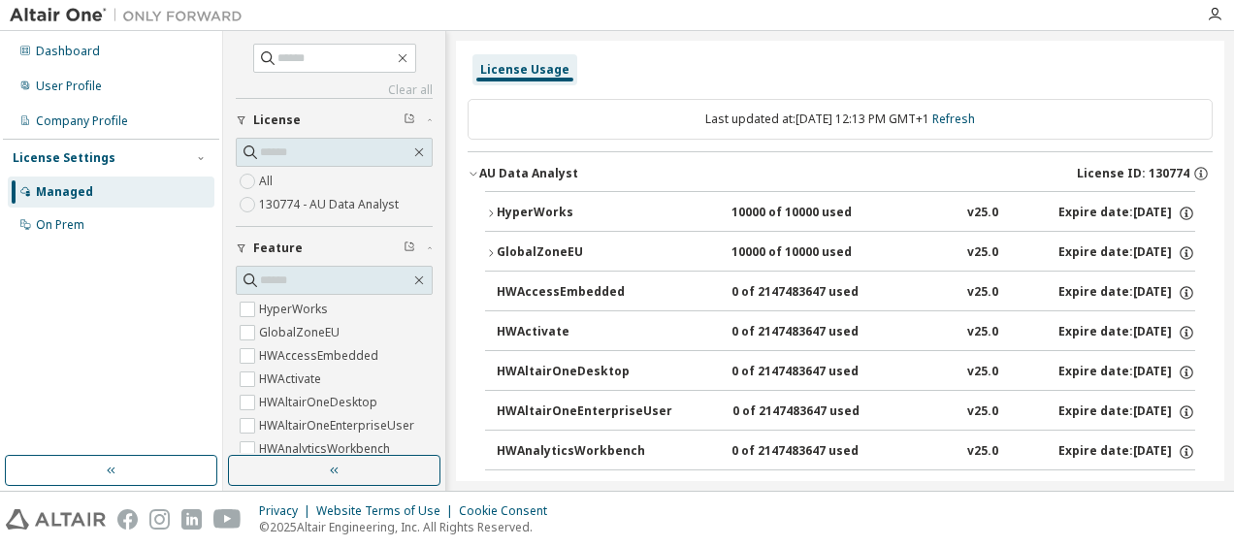
click at [533, 171] on div "AU Data Analyst" at bounding box center [528, 174] width 99 height 16
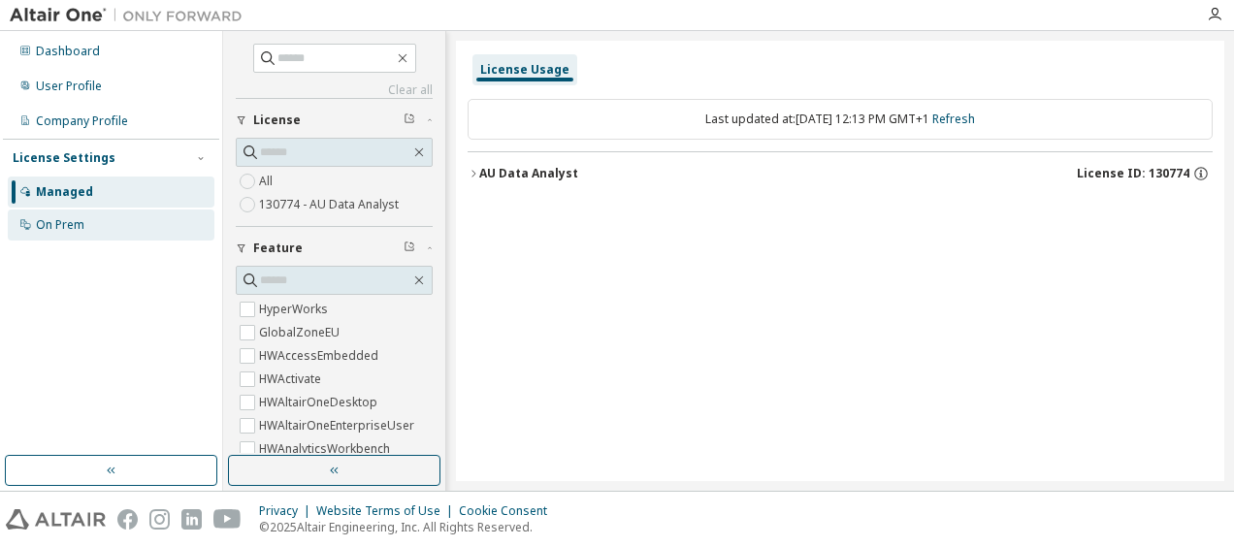
click at [60, 225] on div "On Prem" at bounding box center [60, 225] width 48 height 16
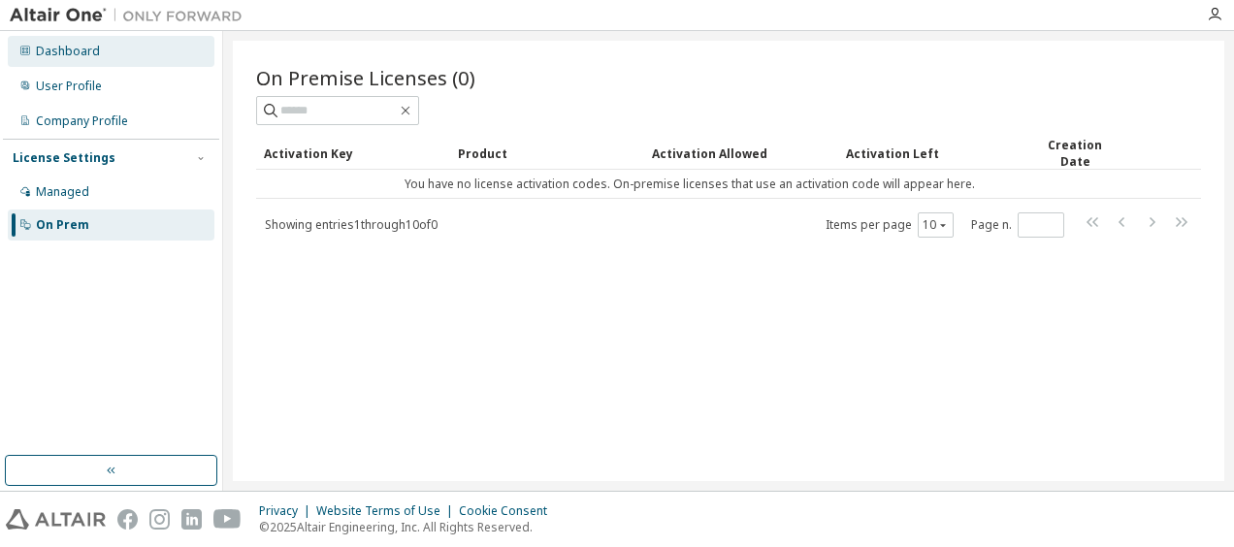
click at [81, 56] on div "Dashboard" at bounding box center [68, 52] width 64 height 16
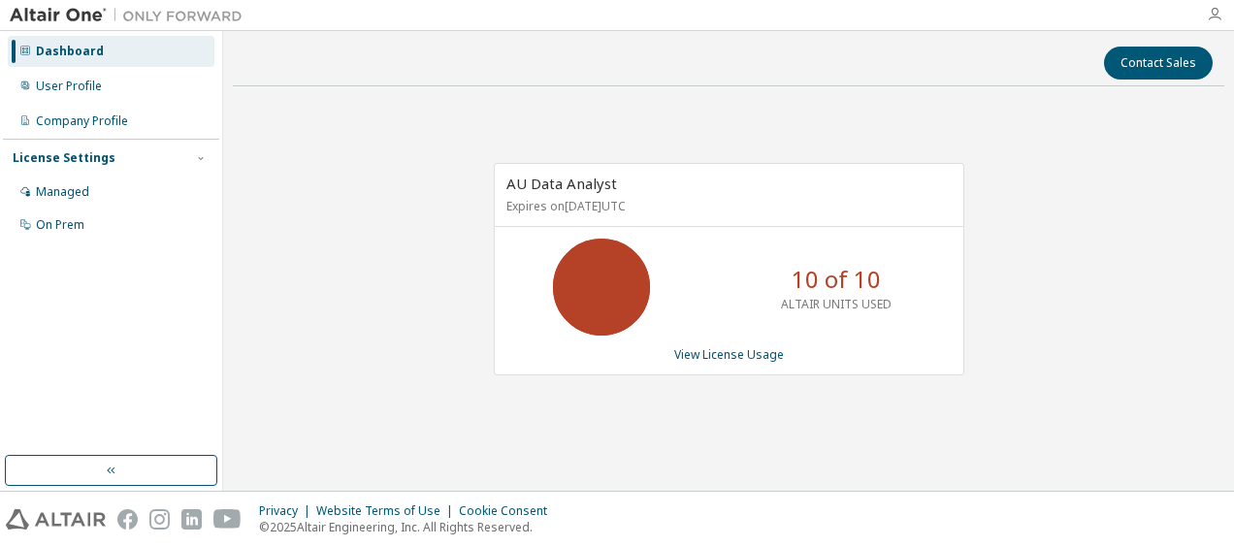
click at [1209, 13] on icon "button" at bounding box center [1215, 15] width 16 height 16
